Goal: Communication & Community: Answer question/provide support

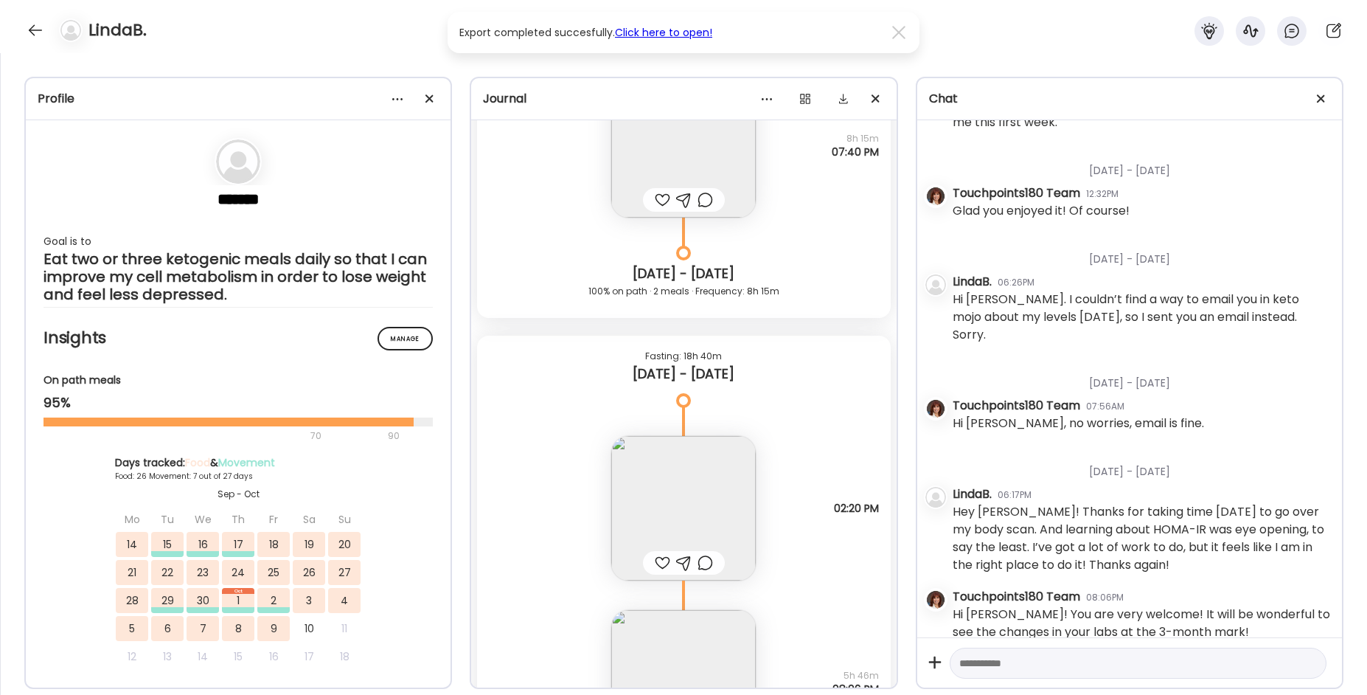
scroll to position [17026, 0]
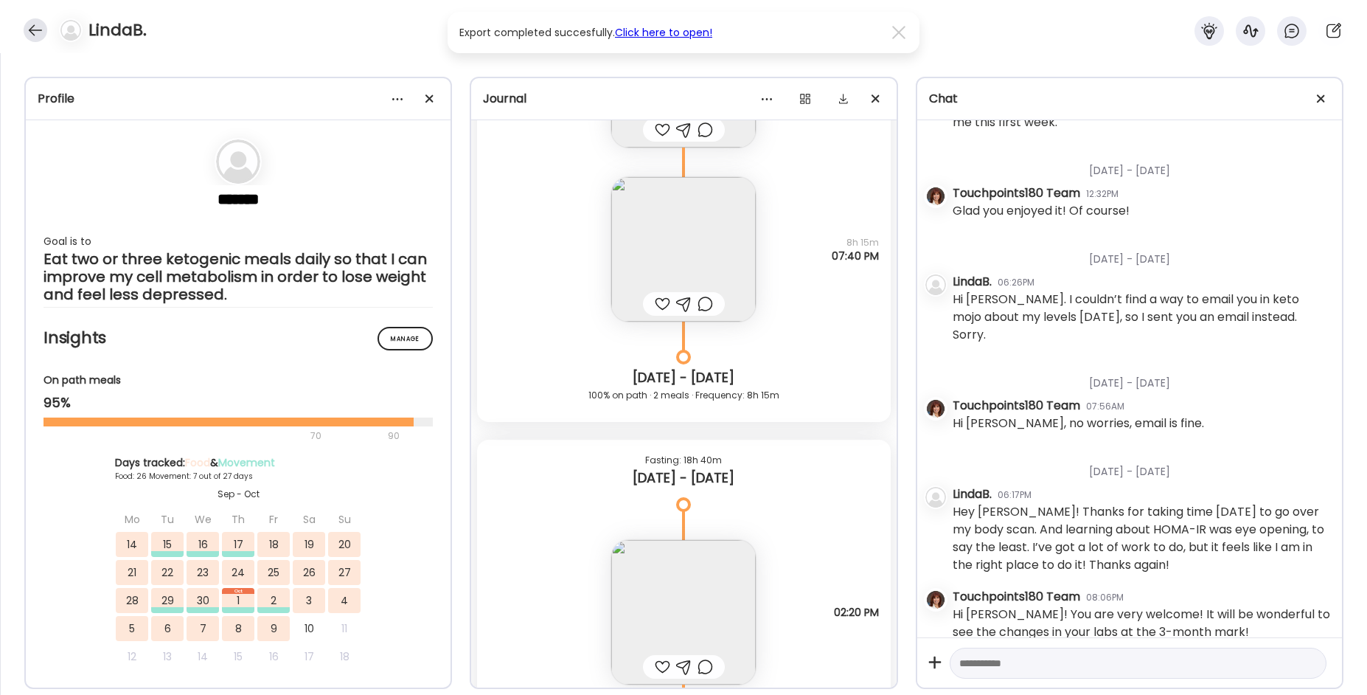
click at [31, 37] on div at bounding box center [36, 30] width 24 height 24
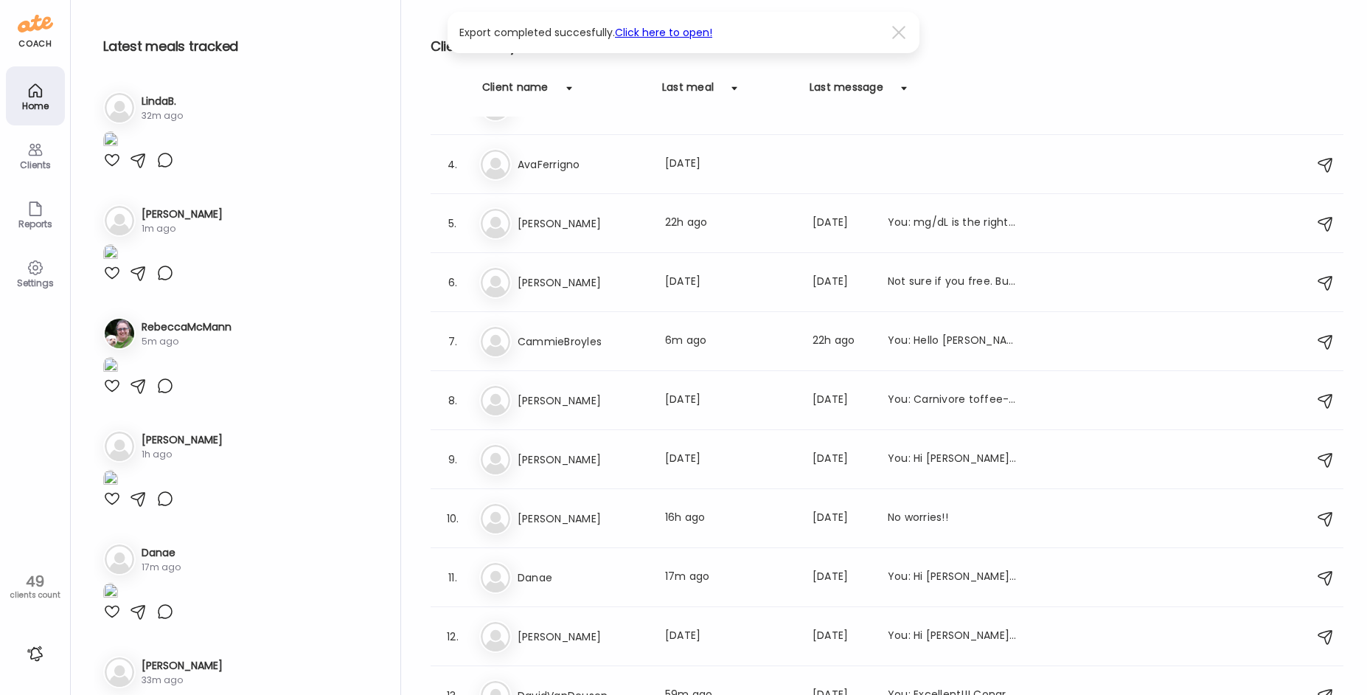
scroll to position [147, 0]
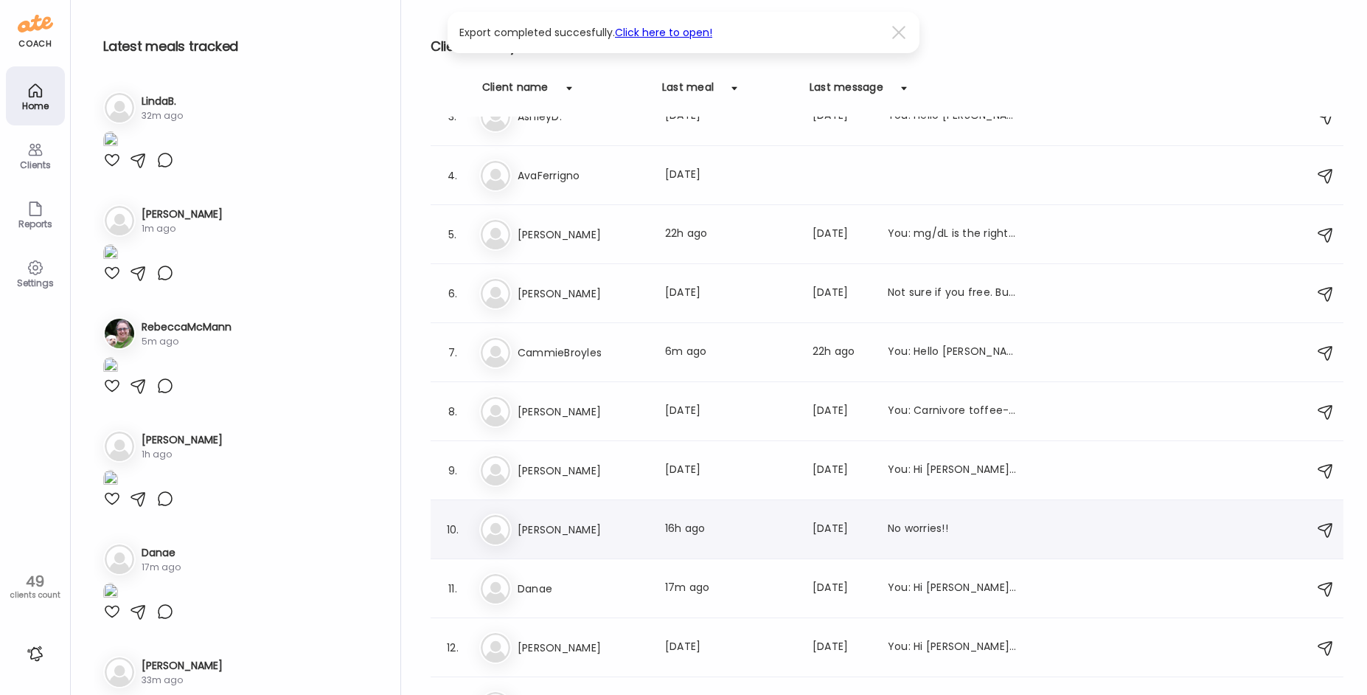
click at [611, 537] on h3 "[PERSON_NAME]" at bounding box center [583, 530] width 130 height 18
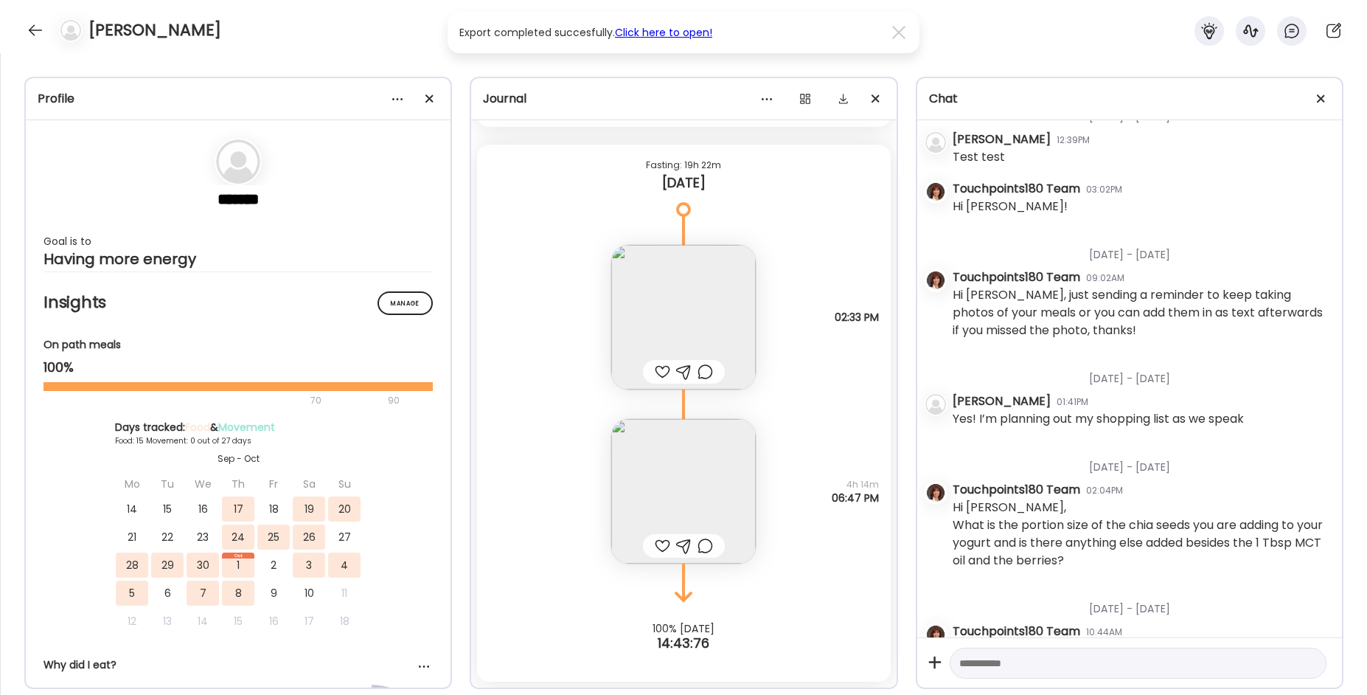
scroll to position [435, 0]
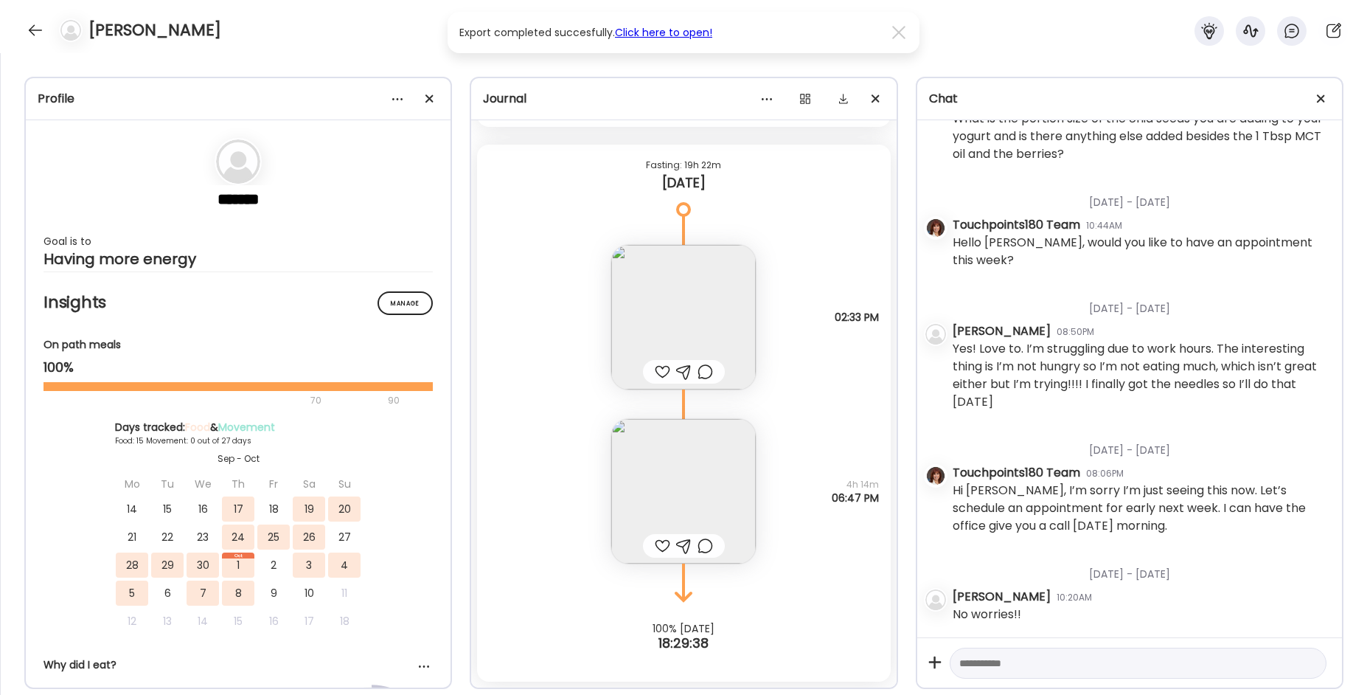
click at [650, 489] on img at bounding box center [683, 491] width 145 height 145
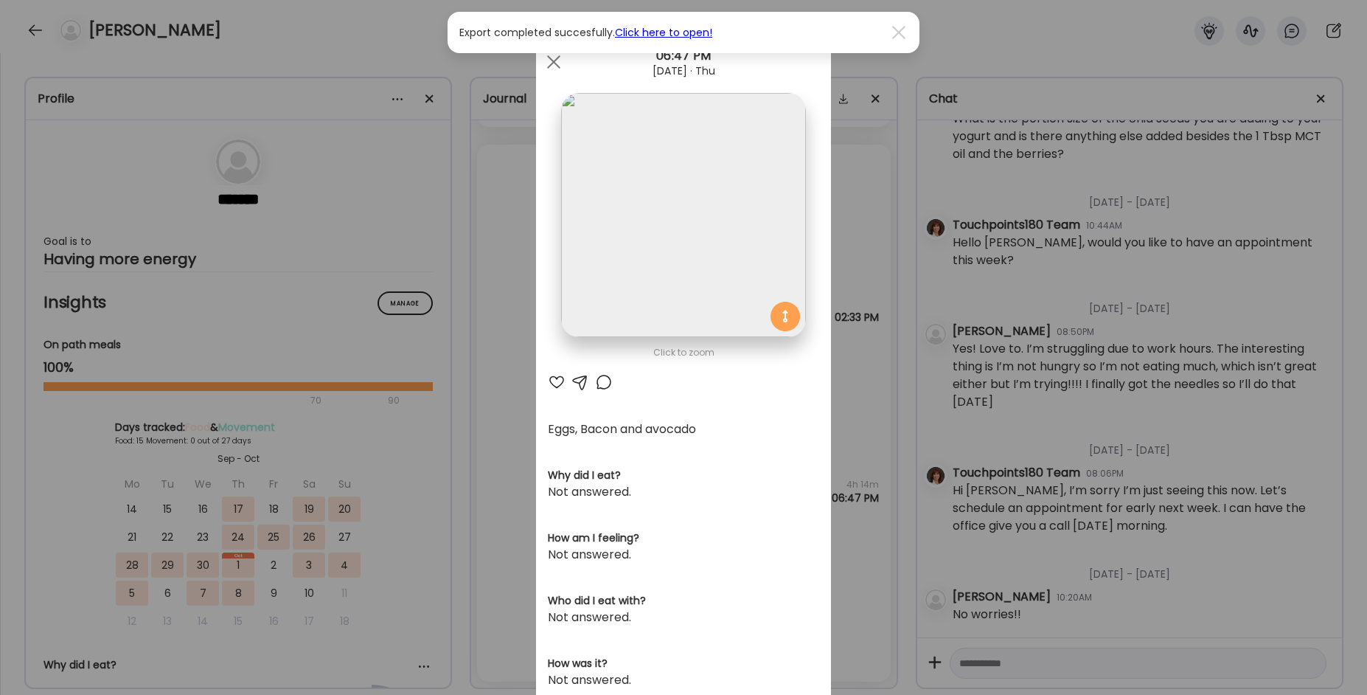
click at [490, 381] on div "Ate Coach Dashboard Wahoo! It’s official Take a moment to set up your Coach Pro…" at bounding box center [683, 347] width 1367 height 695
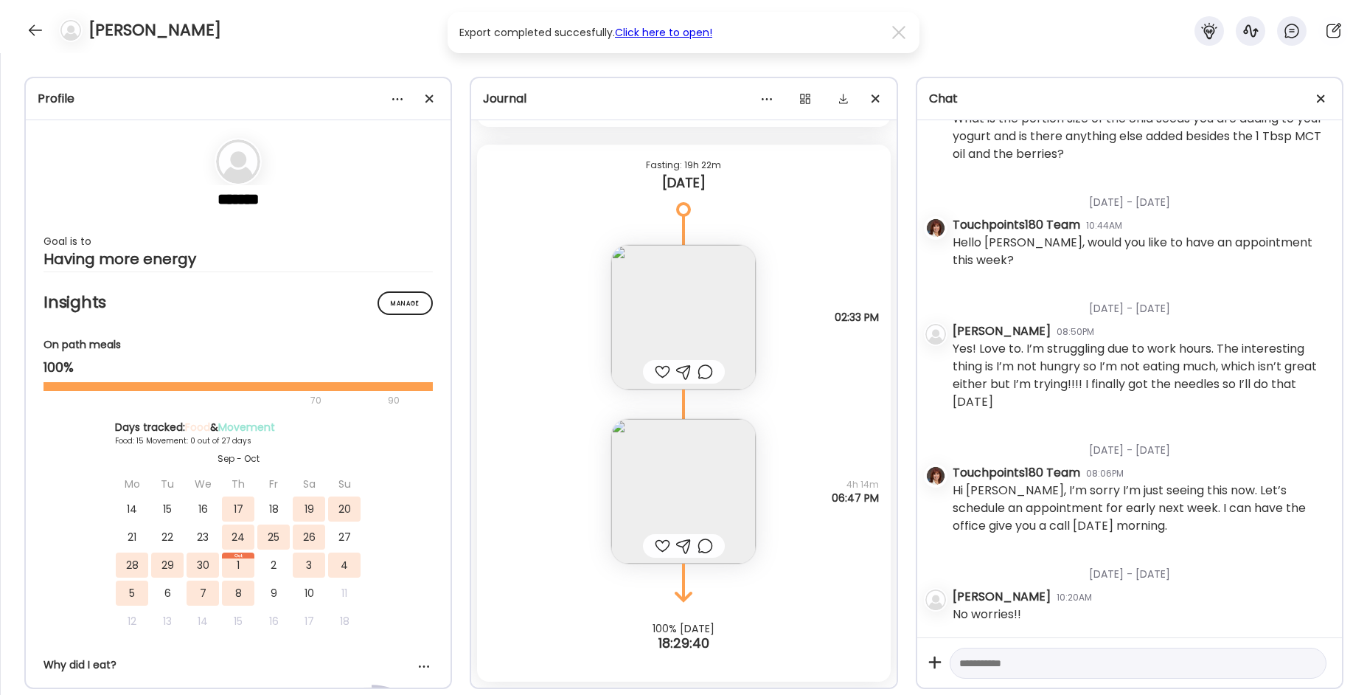
click at [631, 319] on img at bounding box center [683, 317] width 145 height 145
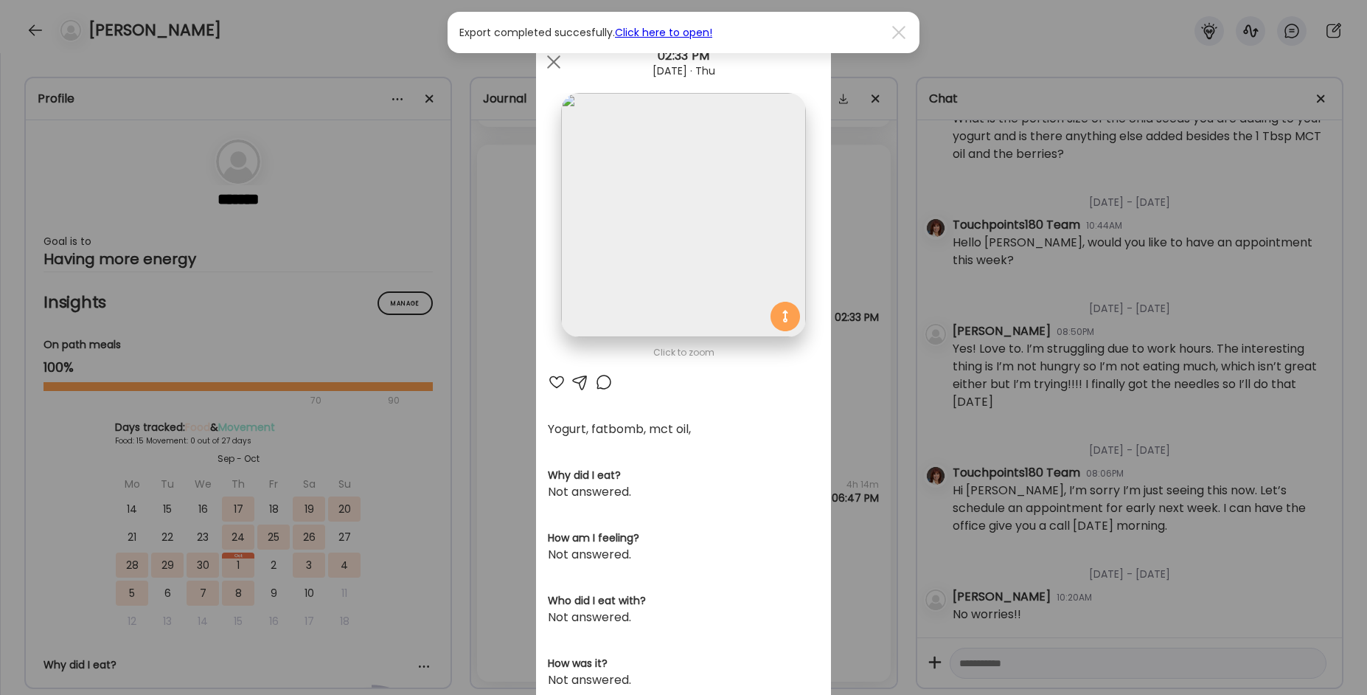
click at [489, 384] on div "Ate Coach Dashboard Wahoo! It’s official Take a moment to set up your Coach Pro…" at bounding box center [683, 347] width 1367 height 695
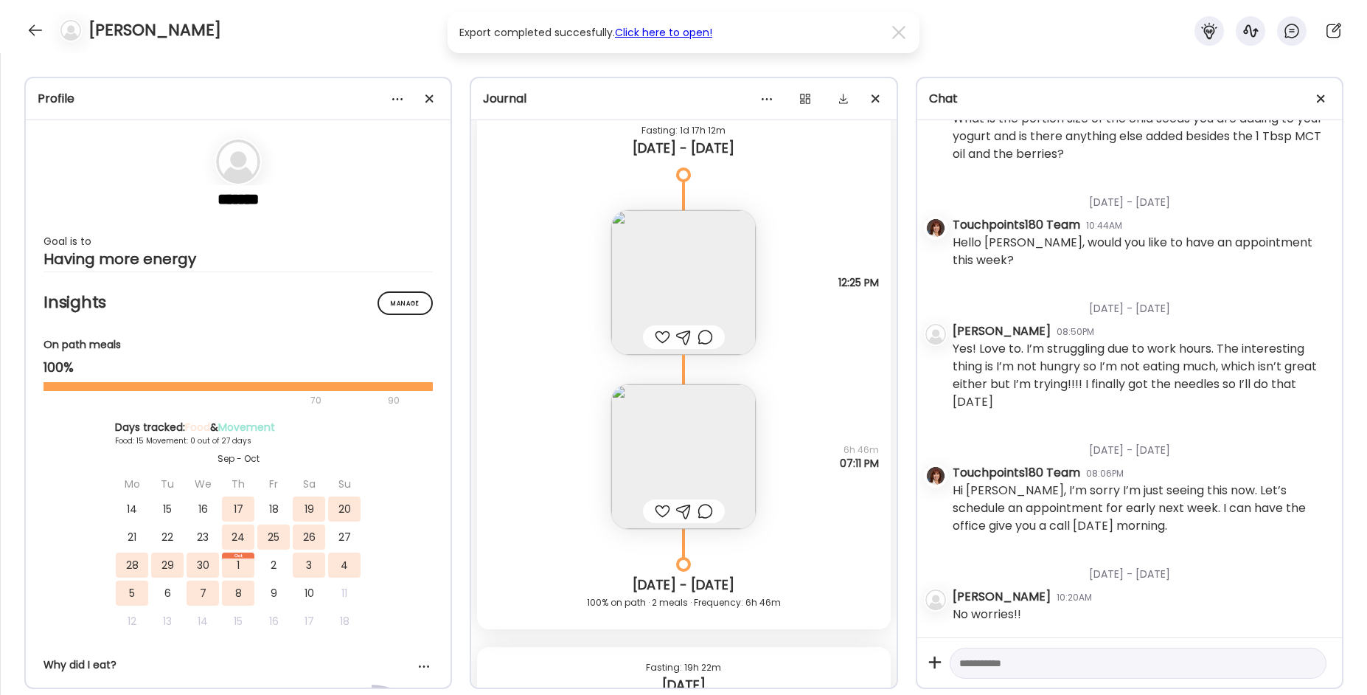
scroll to position [9191, 0]
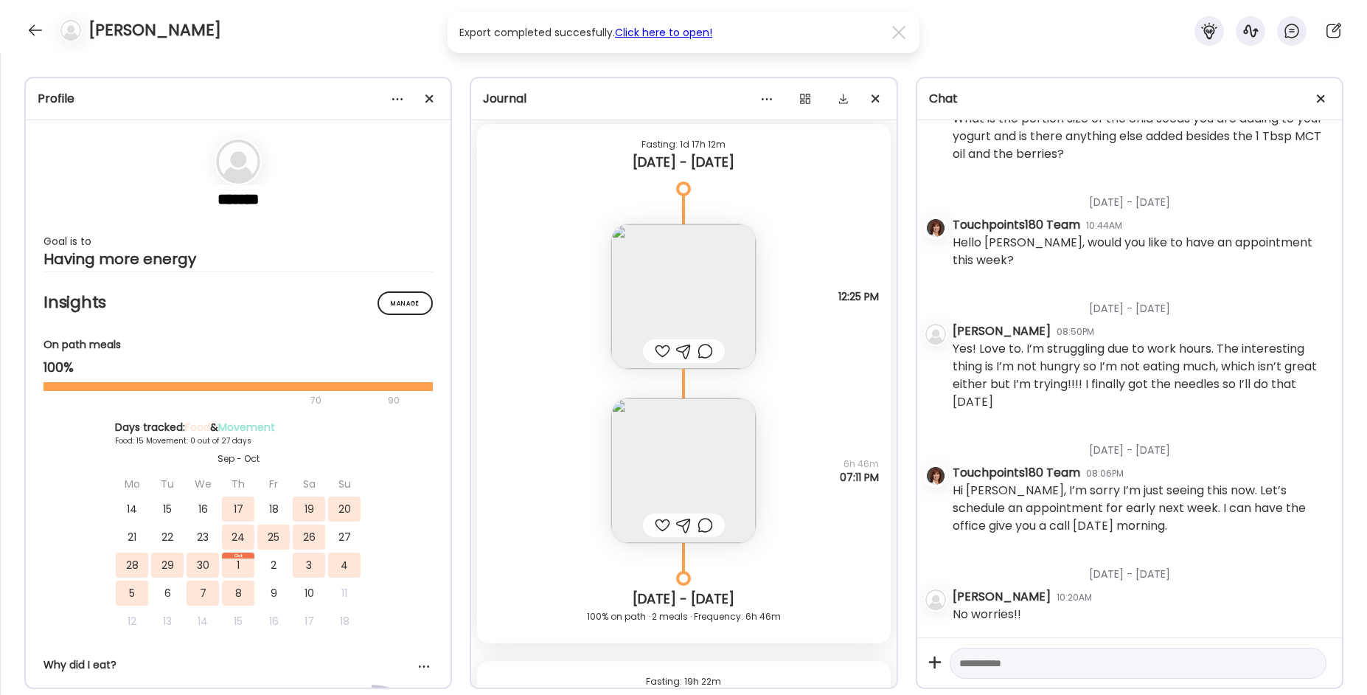
click at [698, 464] on img at bounding box center [683, 470] width 145 height 145
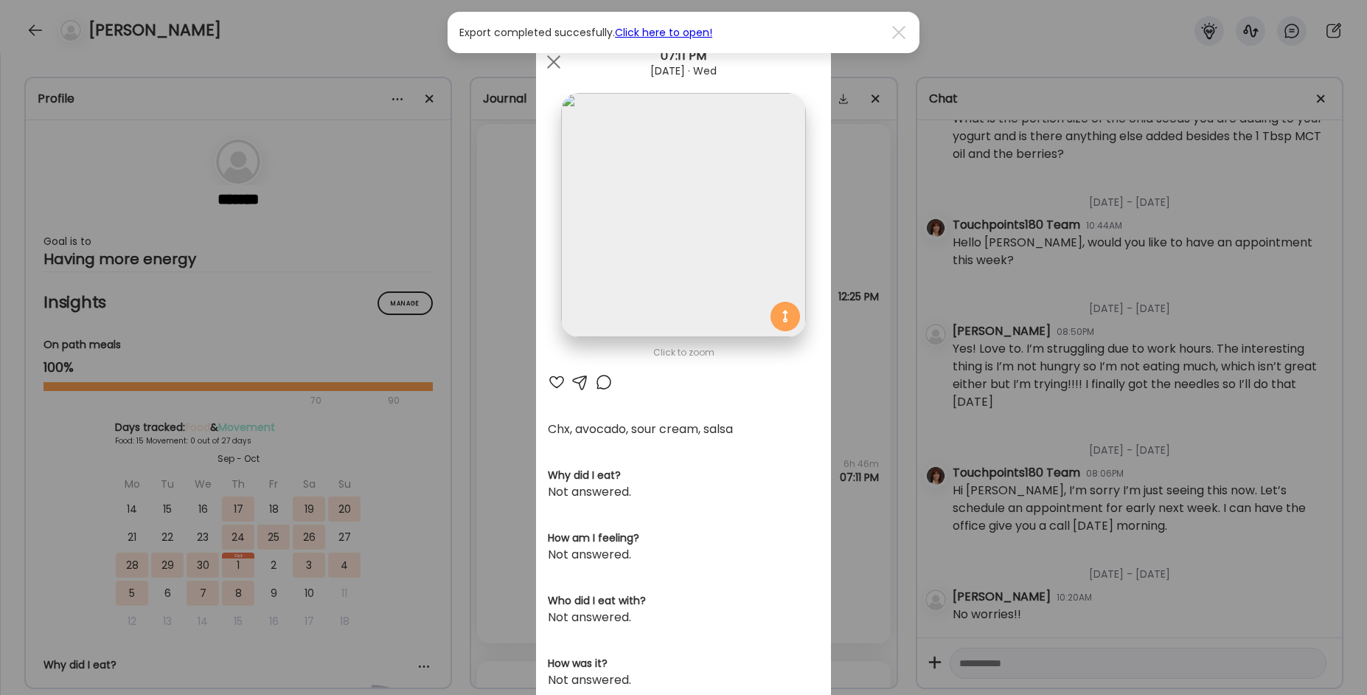
click at [853, 420] on div "Ate Coach Dashboard Wahoo! It’s official Take a moment to set up your Coach Pro…" at bounding box center [683, 347] width 1367 height 695
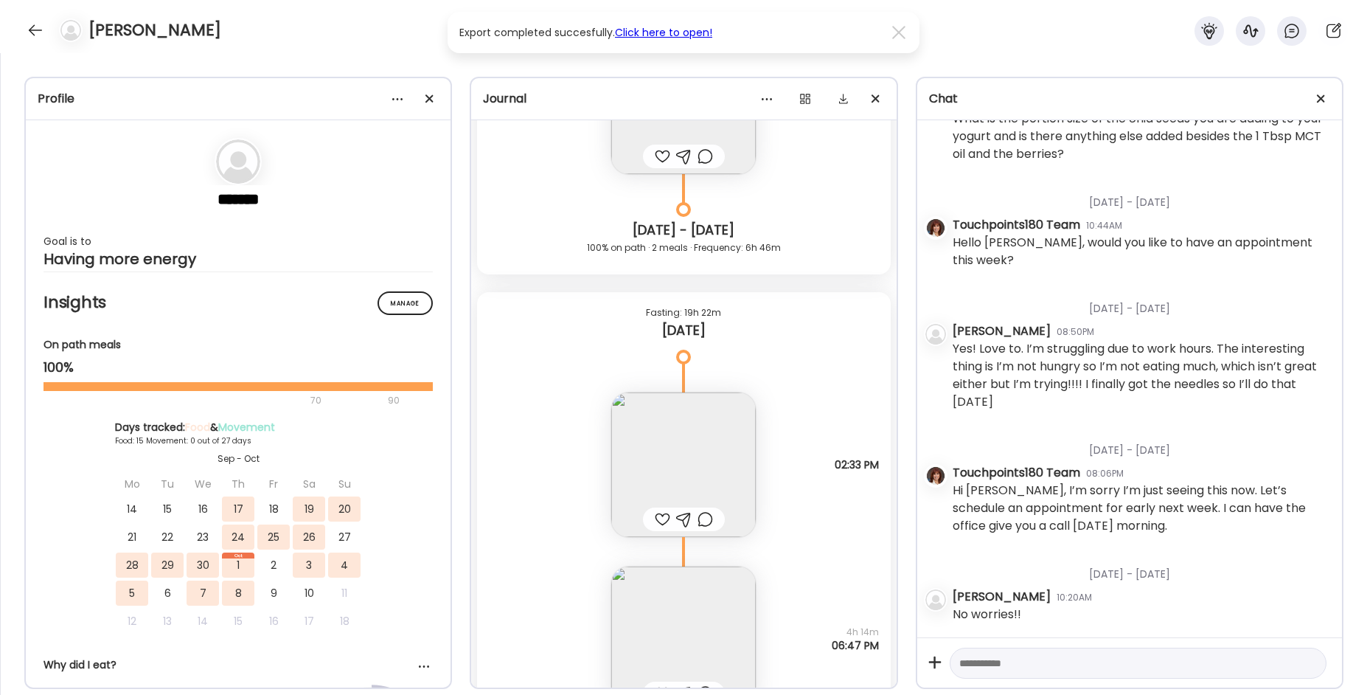
scroll to position [9707, 0]
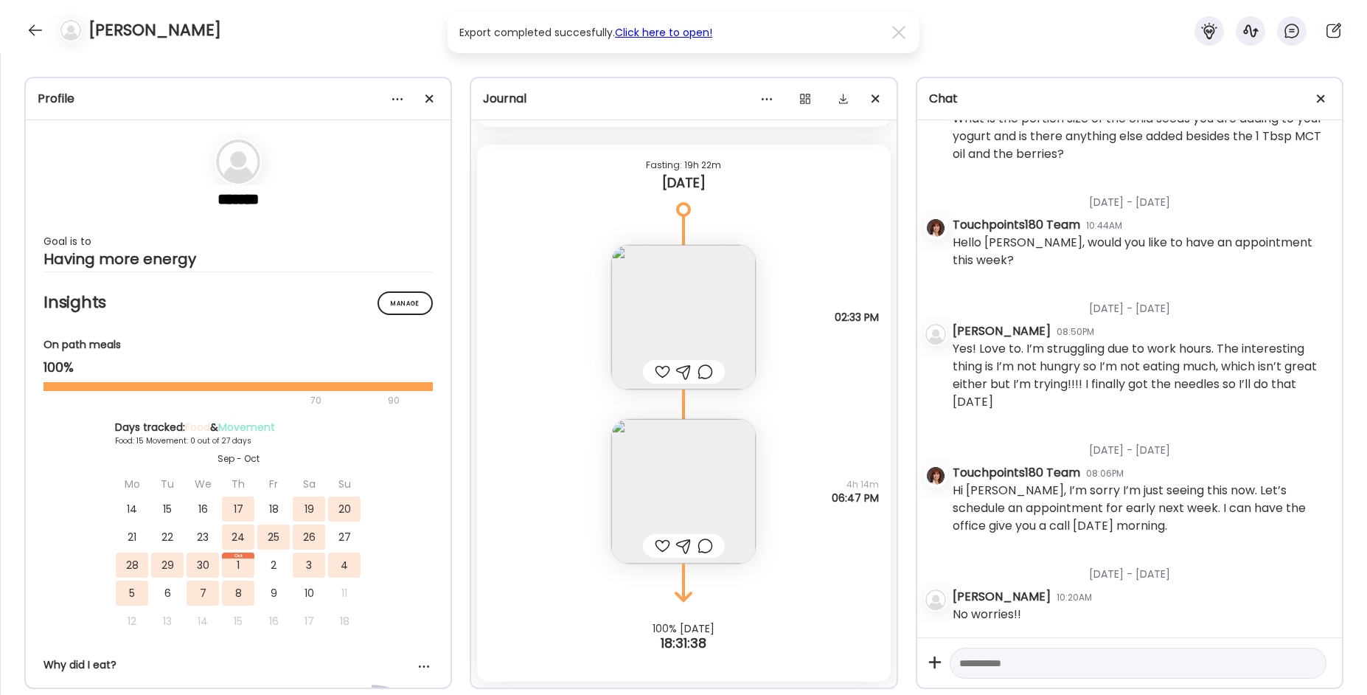
click at [23, 31] on div "[PERSON_NAME]" at bounding box center [683, 26] width 1367 height 53
click at [34, 27] on div at bounding box center [36, 30] width 24 height 24
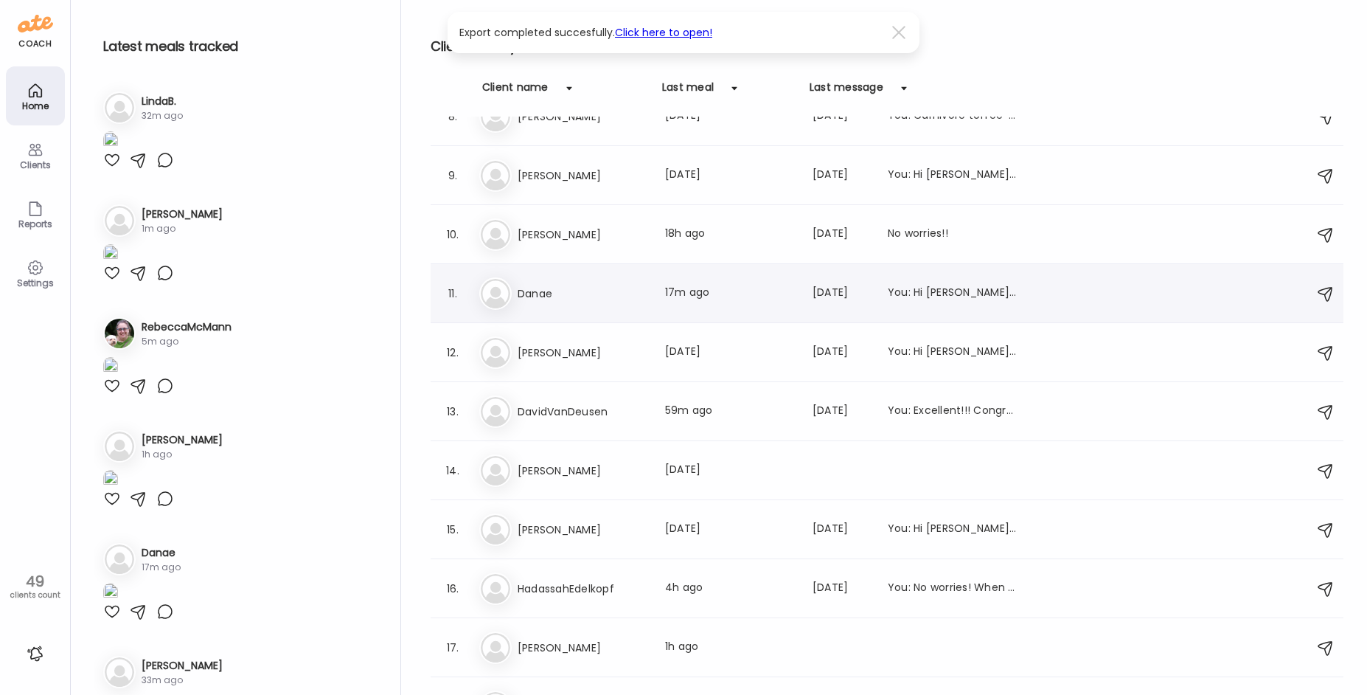
scroll to position [0, 0]
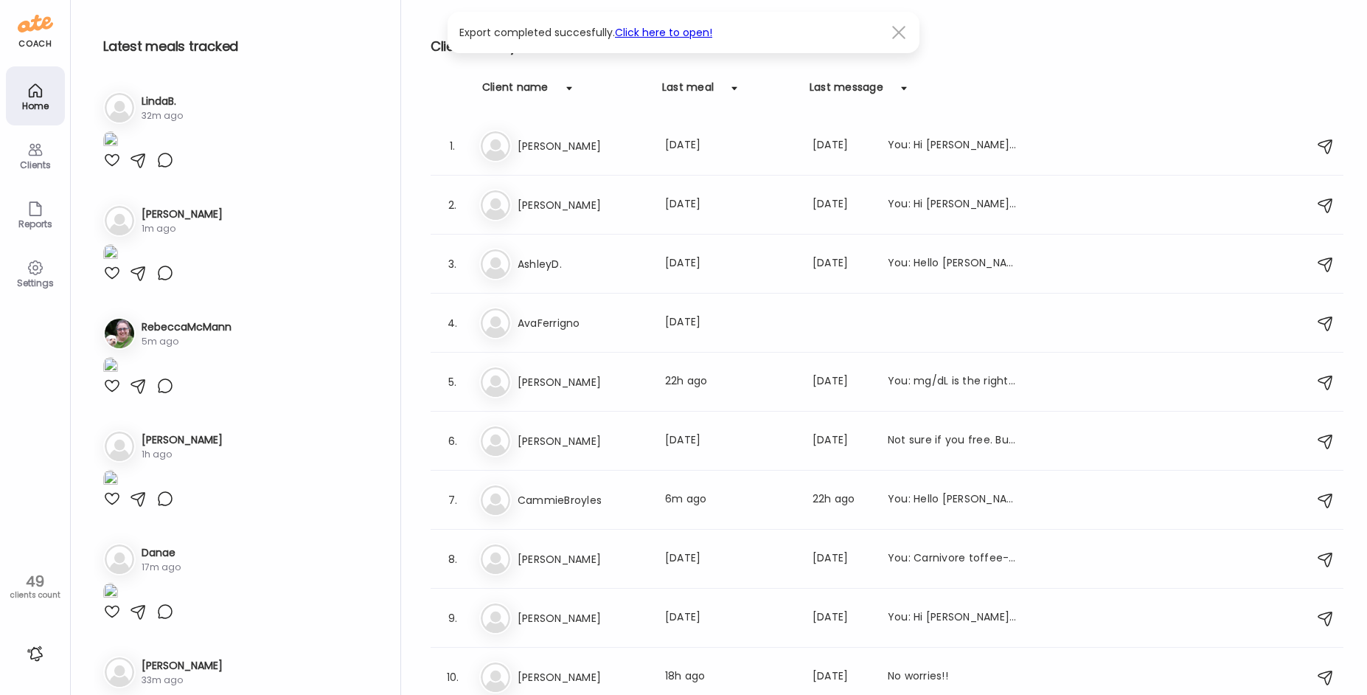
click at [901, 36] on div at bounding box center [898, 32] width 29 height 29
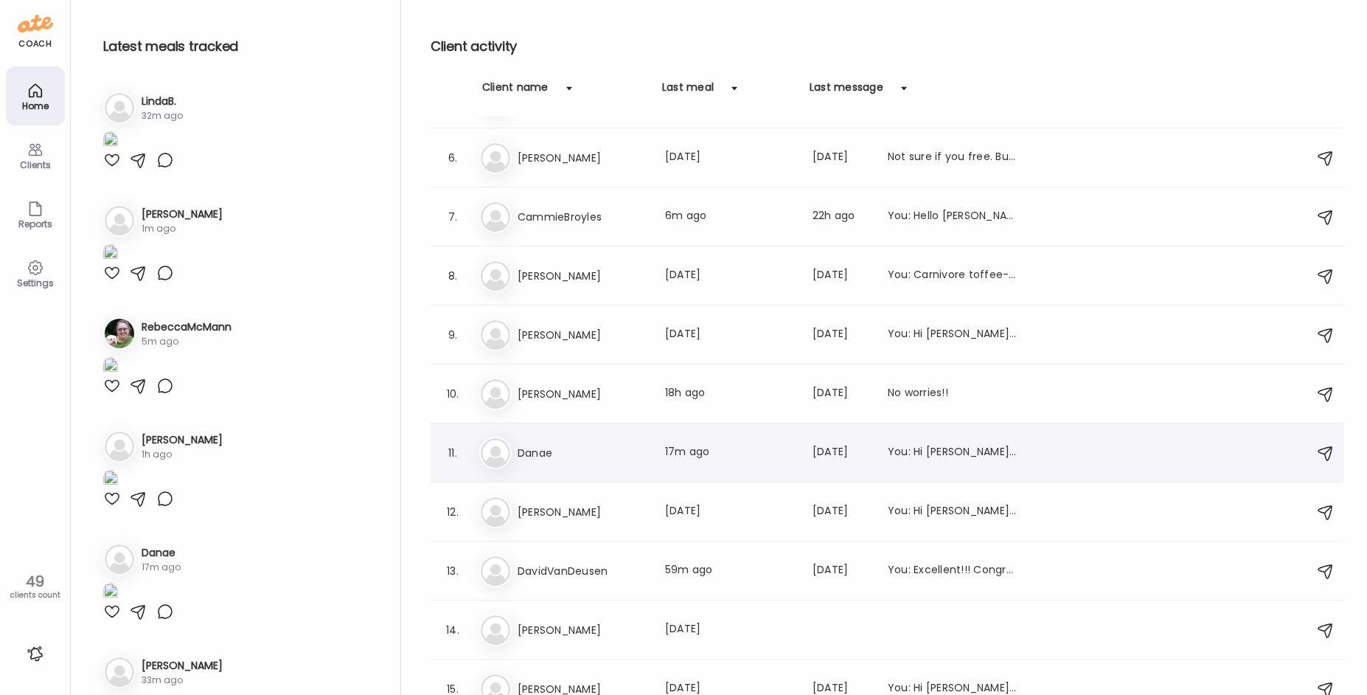
scroll to position [295, 0]
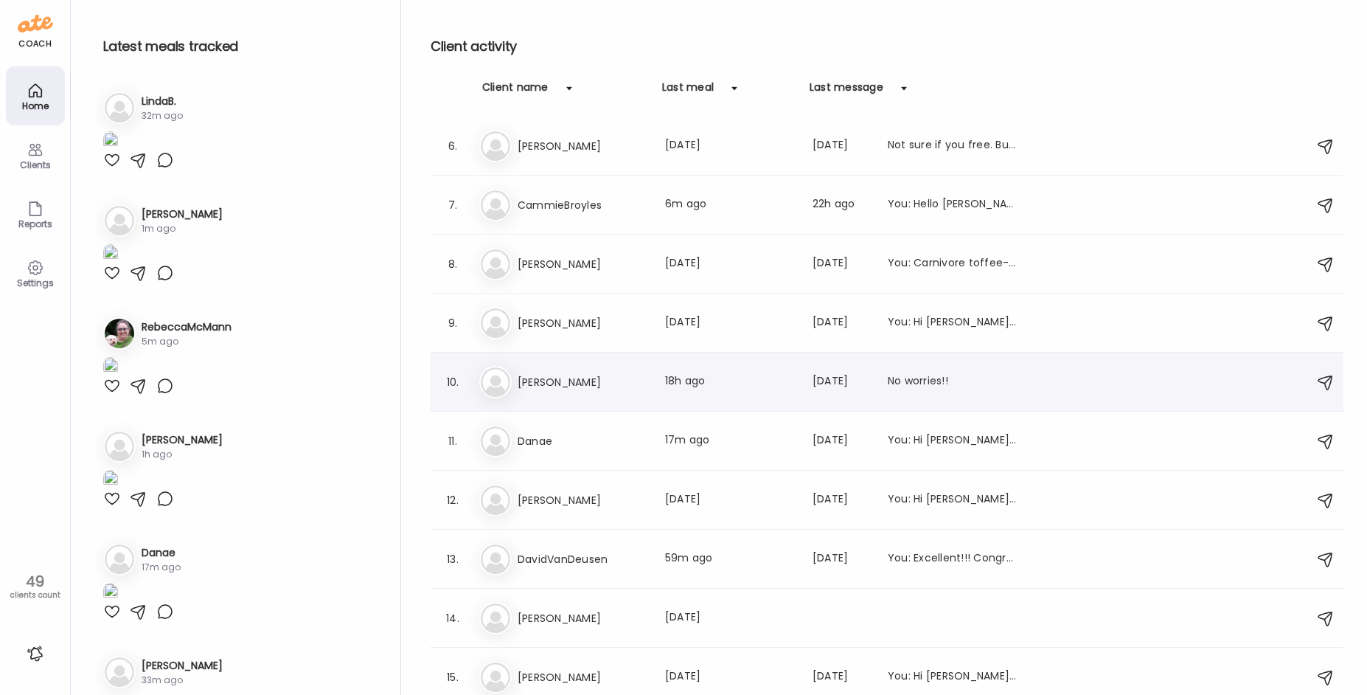
click at [625, 387] on h3 "[PERSON_NAME]" at bounding box center [583, 382] width 130 height 18
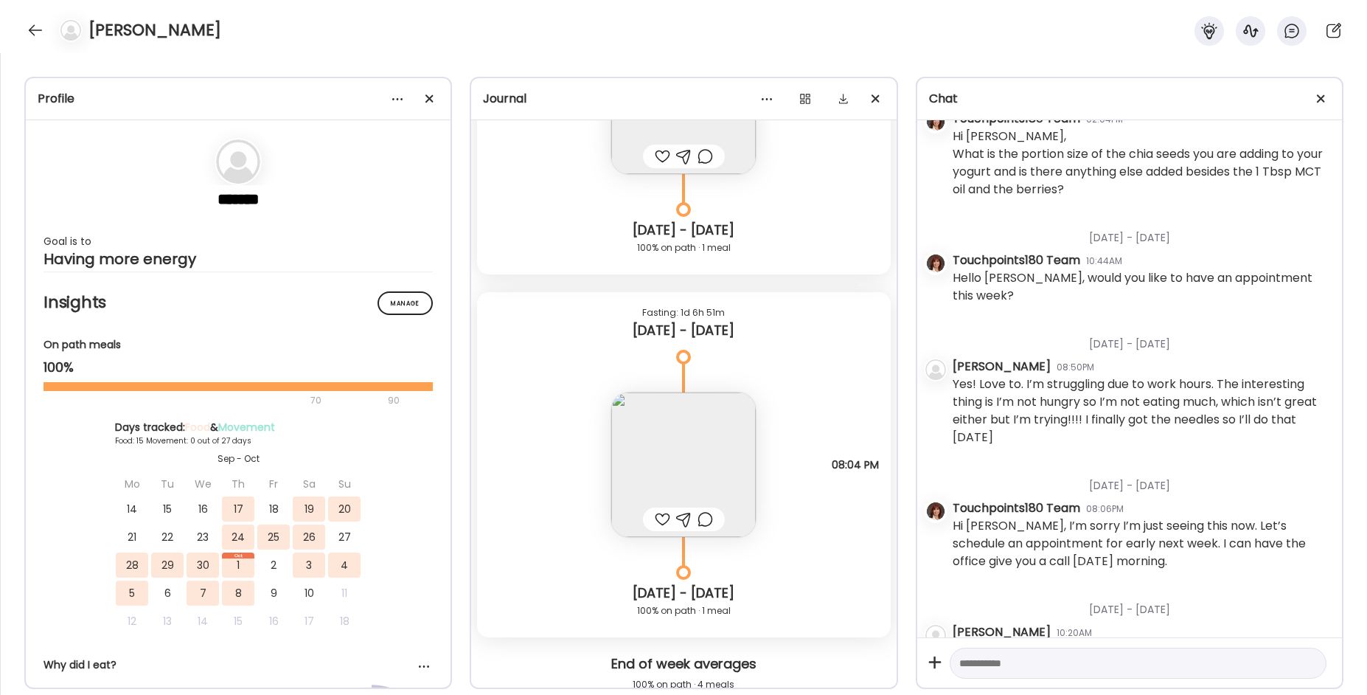
scroll to position [3128, 0]
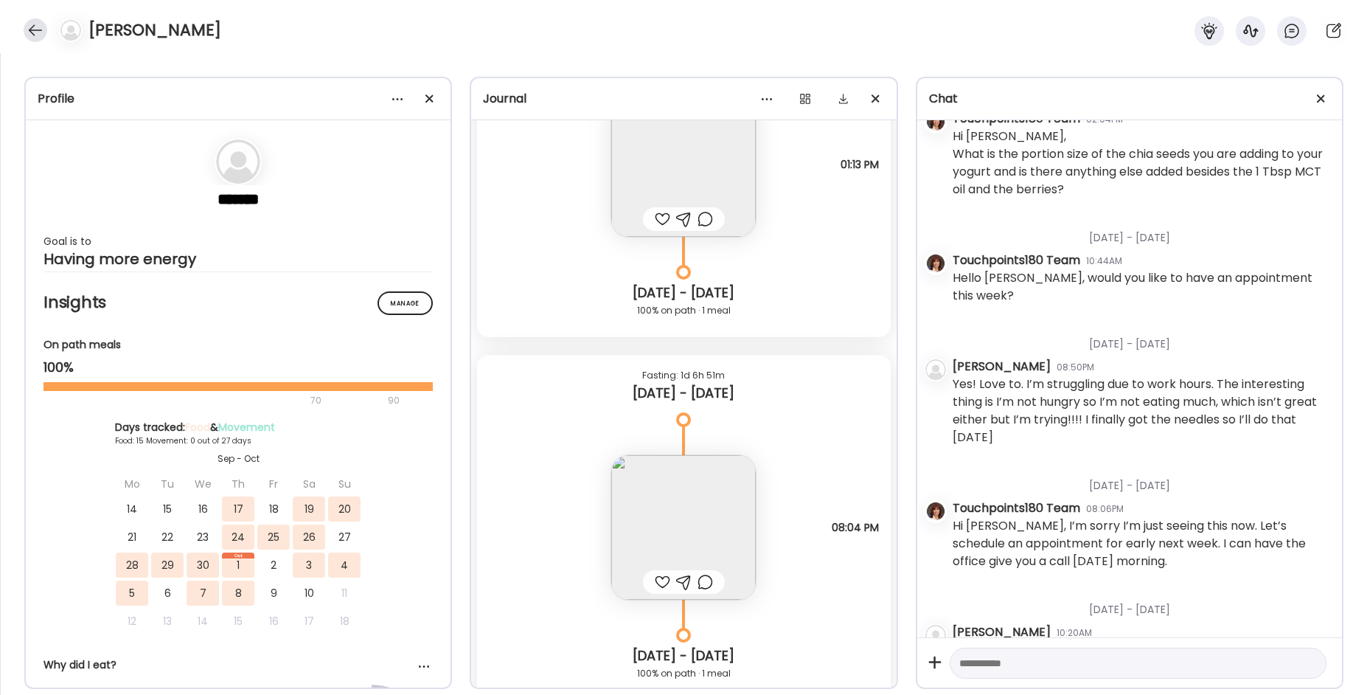
click at [32, 35] on div at bounding box center [36, 30] width 24 height 24
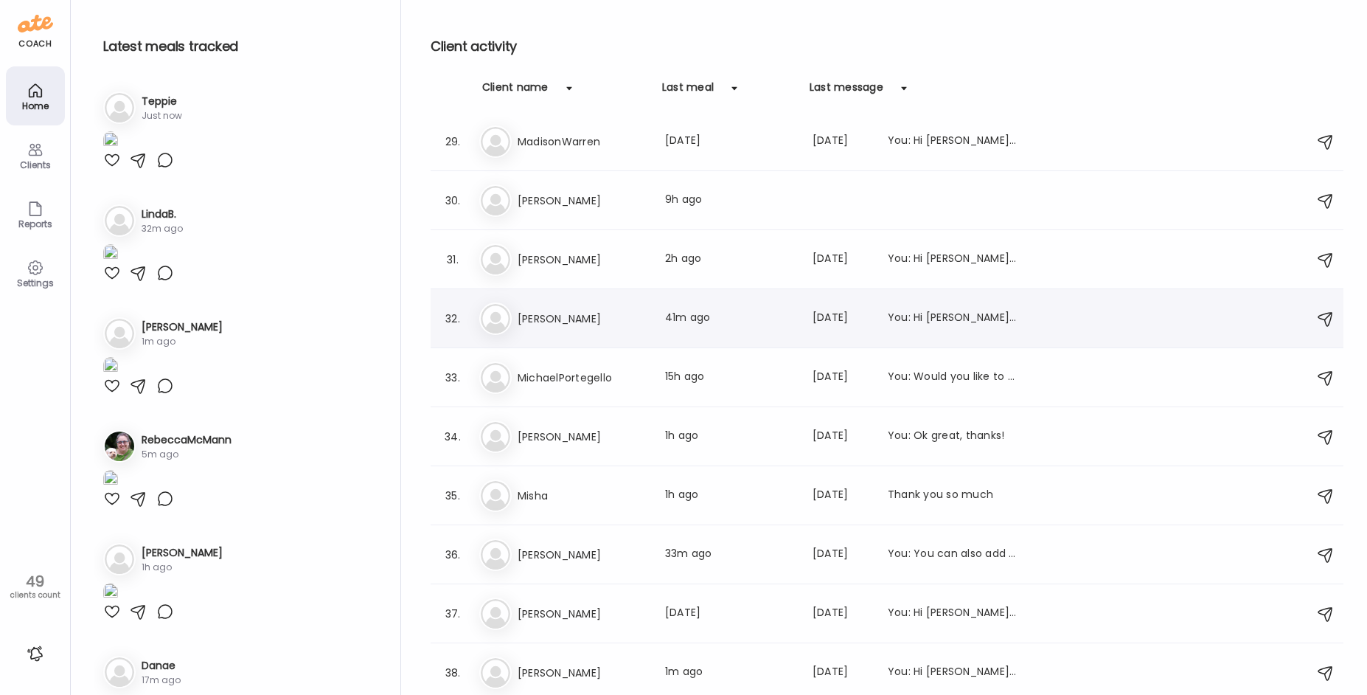
scroll to position [1696, 0]
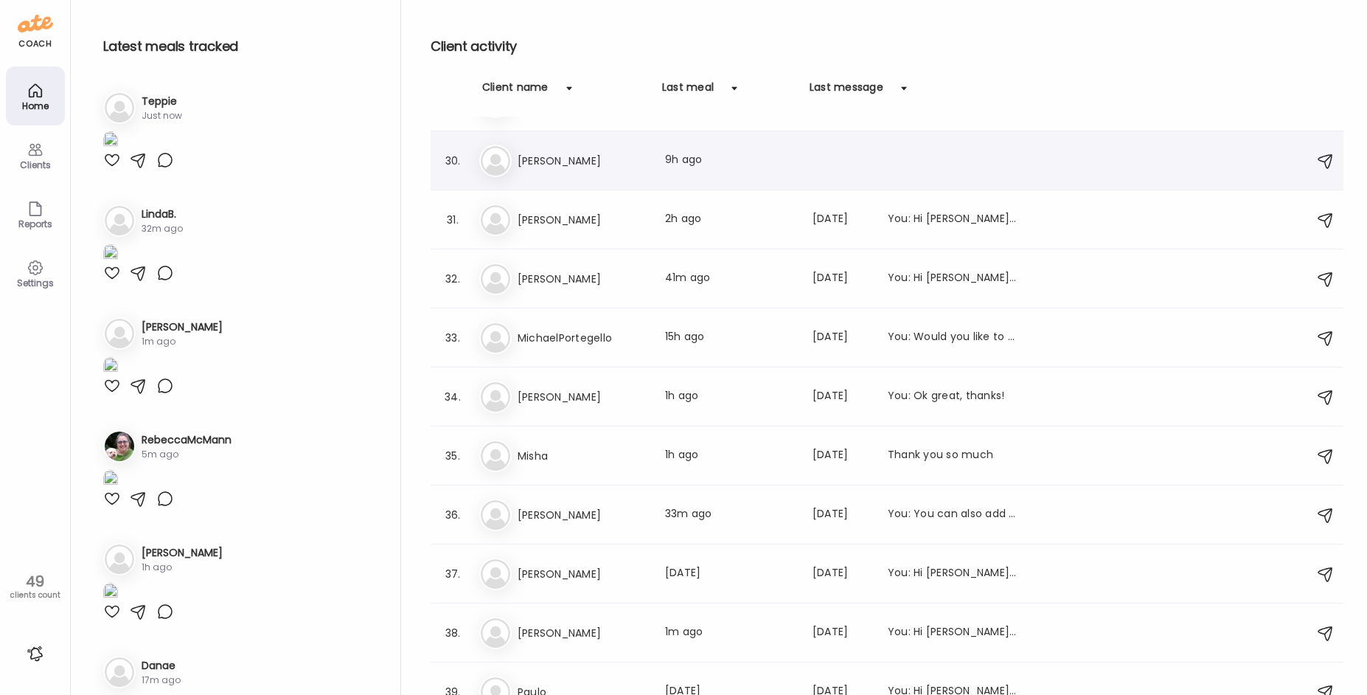
click at [598, 173] on div "Ma [PERSON_NAME] Last meal: 9h ago" at bounding box center [889, 161] width 820 height 32
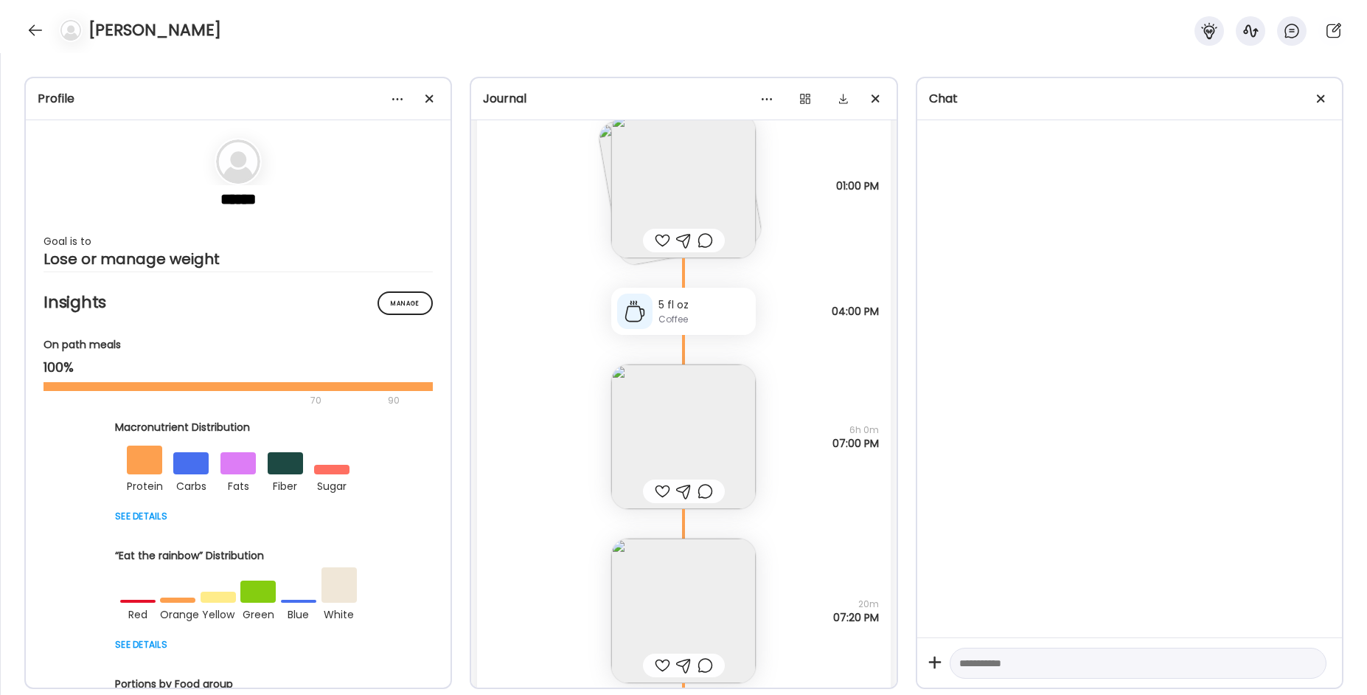
scroll to position [16719, 0]
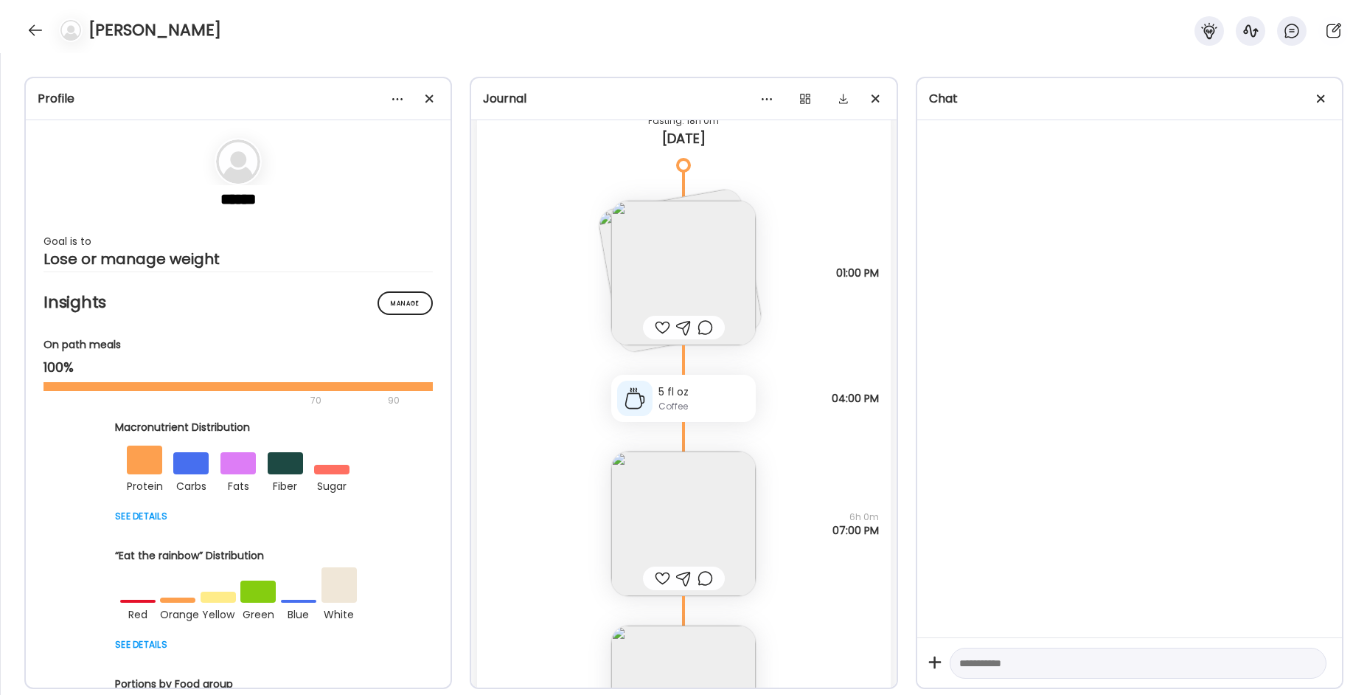
click at [680, 274] on img at bounding box center [683, 273] width 145 height 145
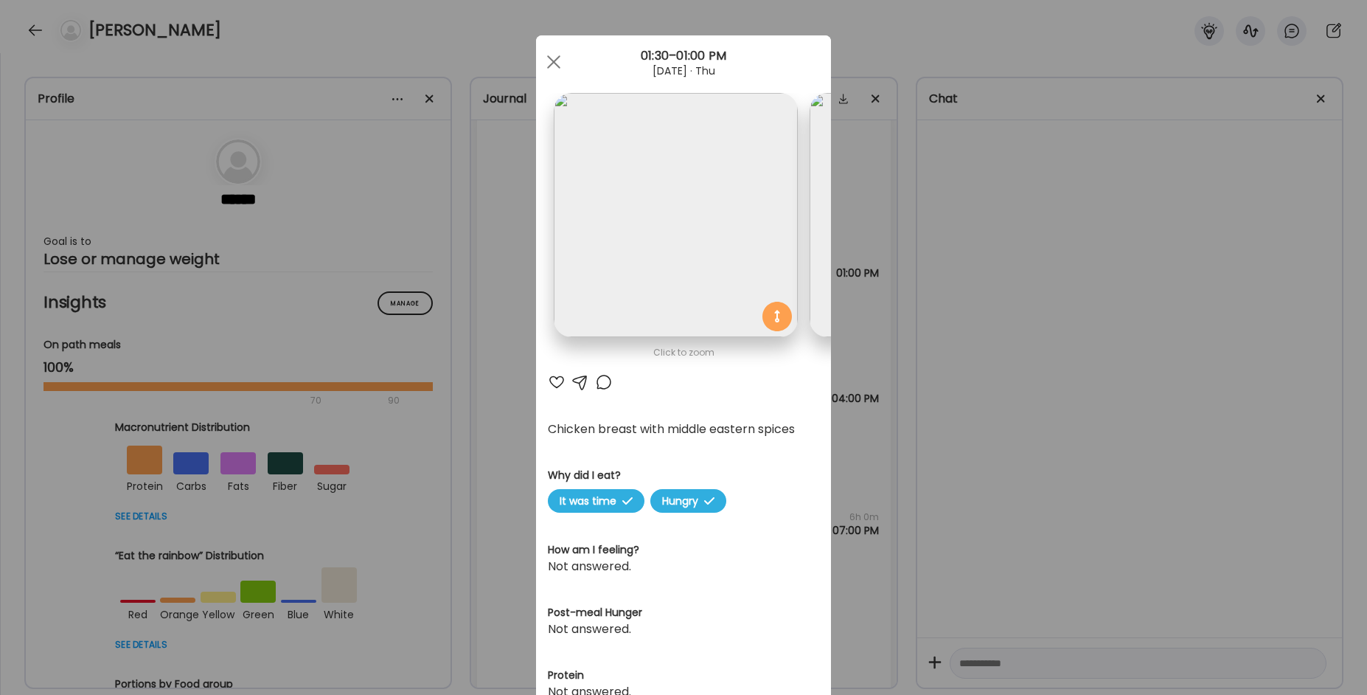
scroll to position [0, 240]
click at [847, 358] on div "Ate Coach Dashboard Wahoo! It’s official Take a moment to set up your Coach Pro…" at bounding box center [683, 347] width 1367 height 695
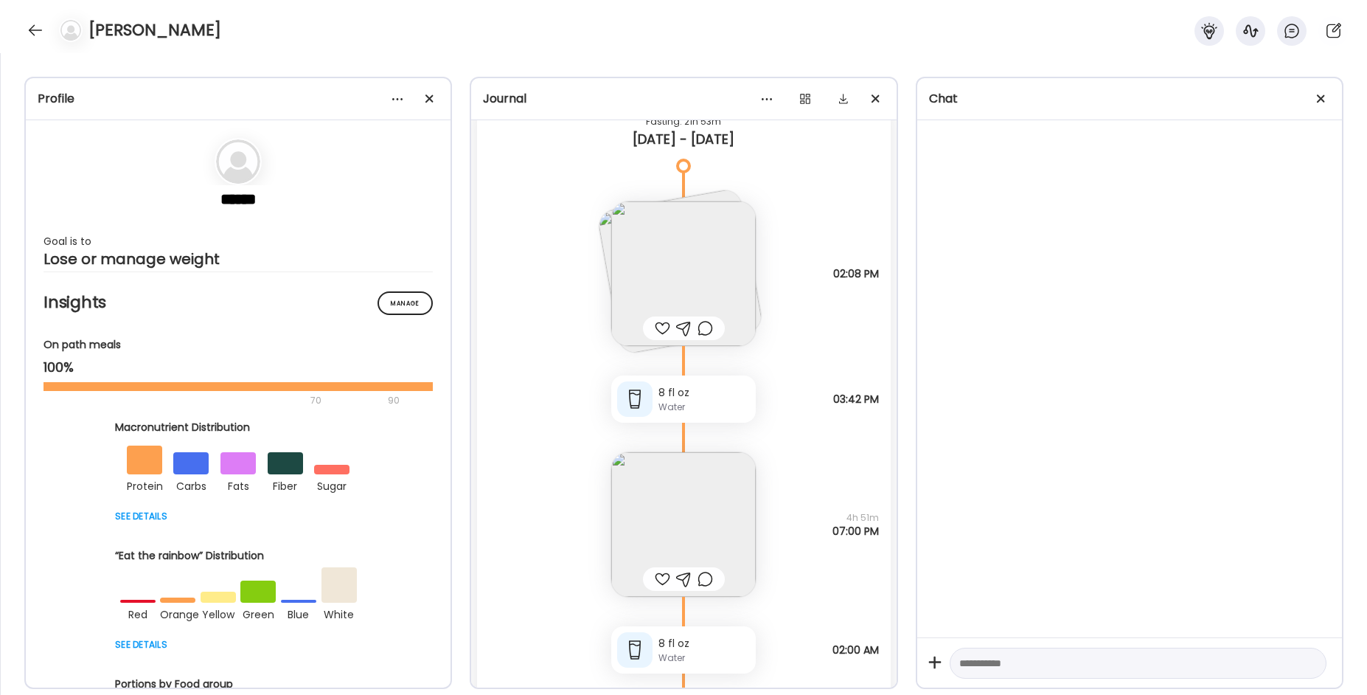
scroll to position [15982, 0]
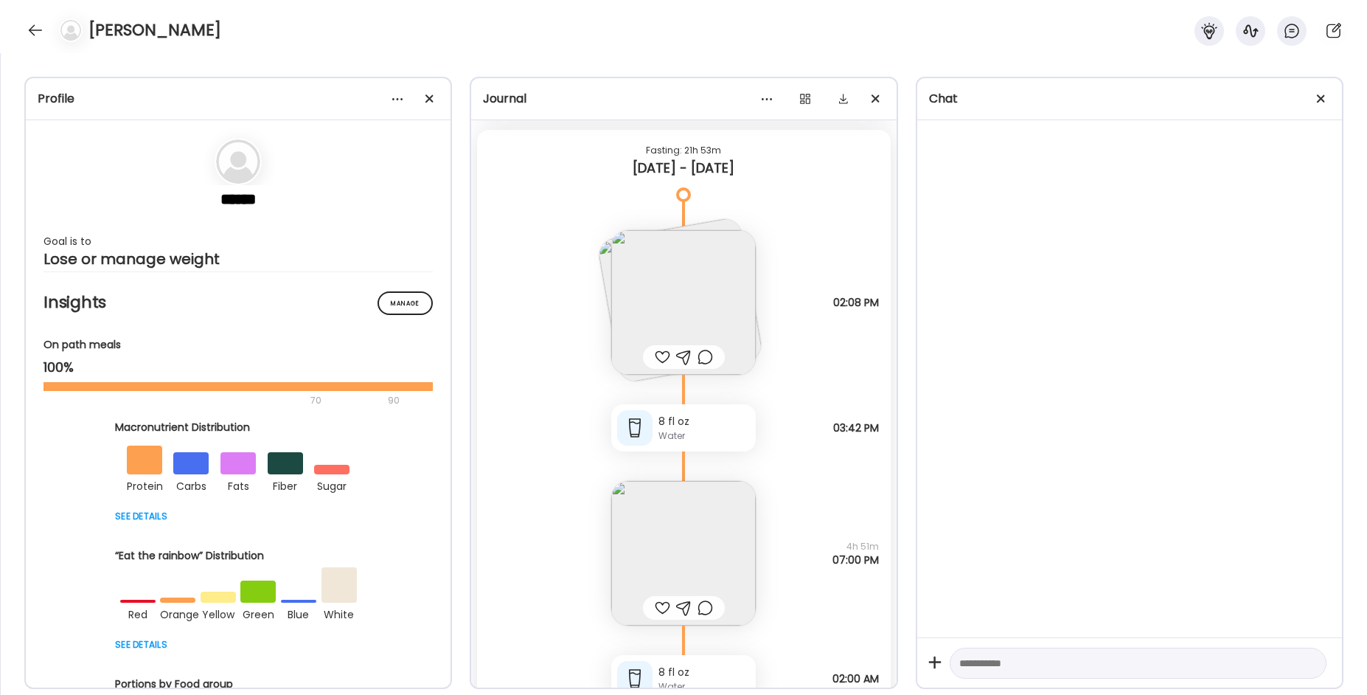
click at [665, 237] on img at bounding box center [683, 302] width 145 height 145
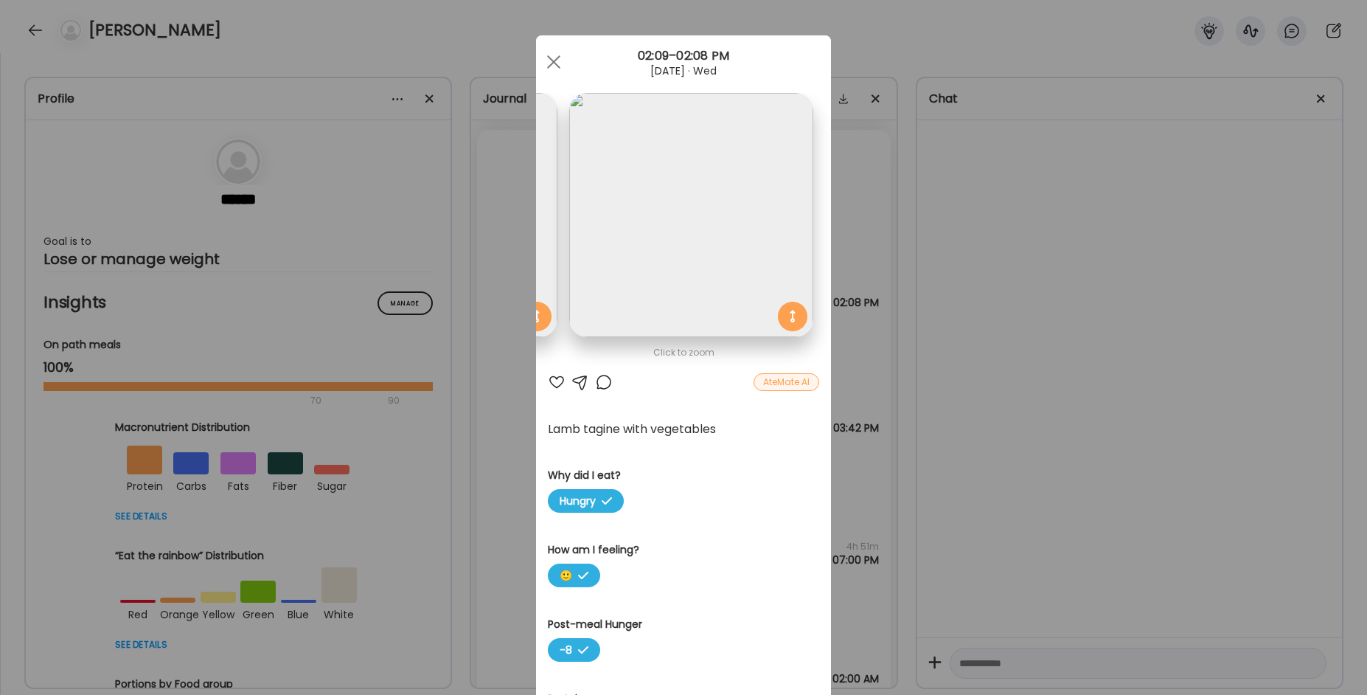
drag, startPoint x: 726, startPoint y: 359, endPoint x: 599, endPoint y: 383, distance: 129.0
click at [599, 383] on div "Click to zoom AteMate [PERSON_NAME] tagine with vegetables Why did I eat? Hungr…" at bounding box center [683, 394] width 295 height 718
click at [515, 395] on div "Ate Coach Dashboard Wahoo! It’s official Take a moment to set up your Coach Pro…" at bounding box center [683, 347] width 1367 height 695
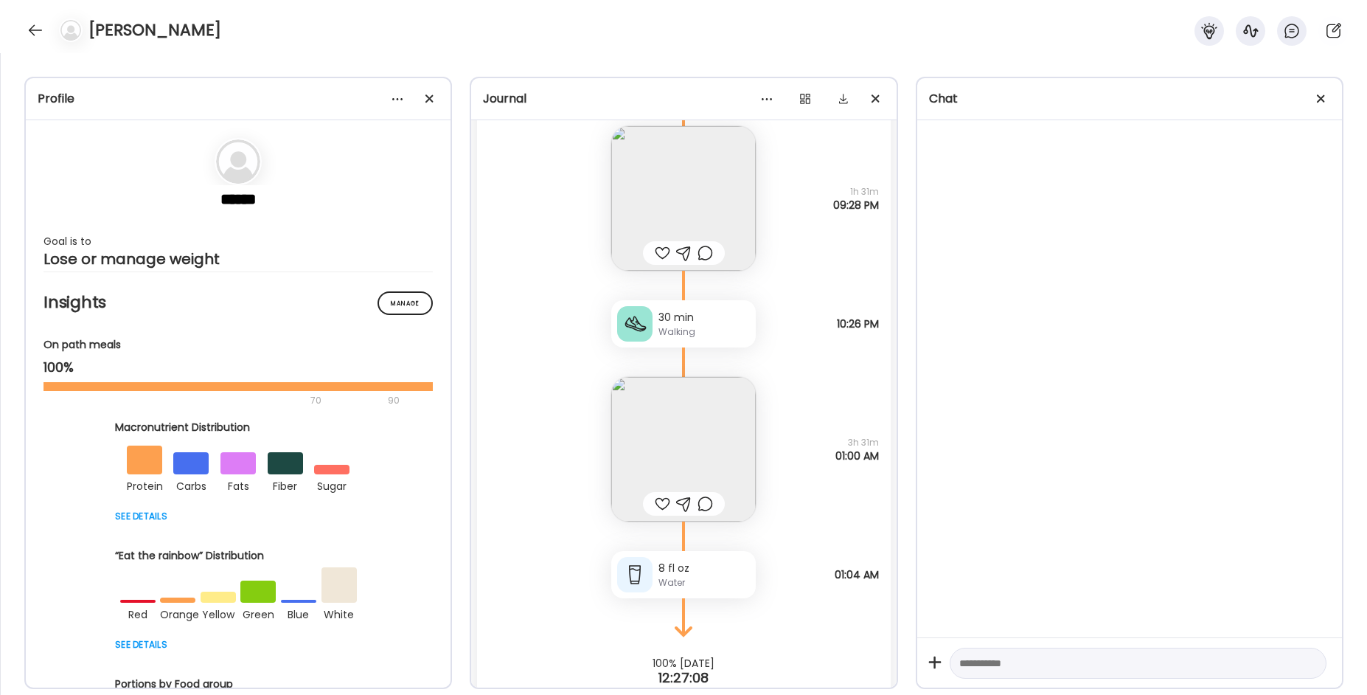
scroll to position [17678, 0]
